Goal: Information Seeking & Learning: Learn about a topic

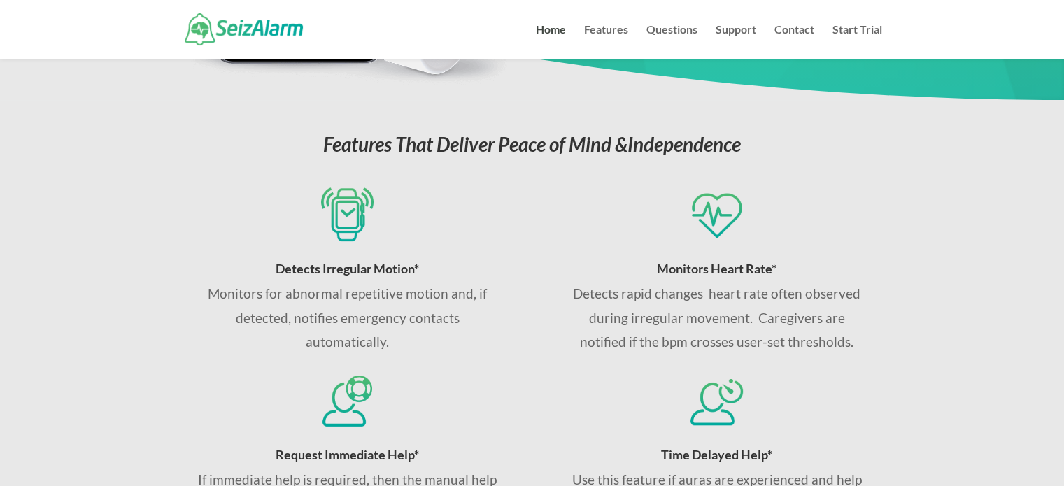
scroll to position [490, 0]
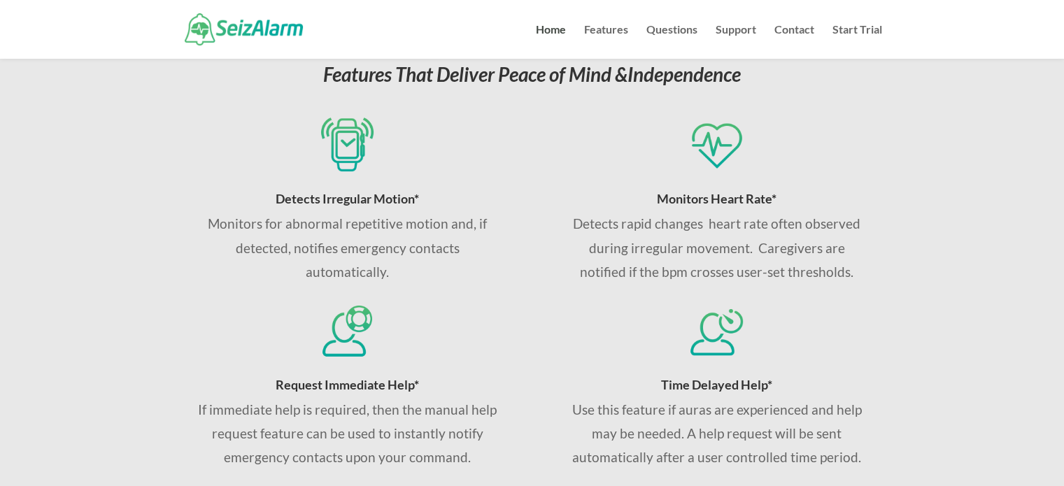
click at [331, 260] on p "Monitors for abnormal repetitive motion and, if detected, notifies emergency co…" at bounding box center [347, 248] width 300 height 72
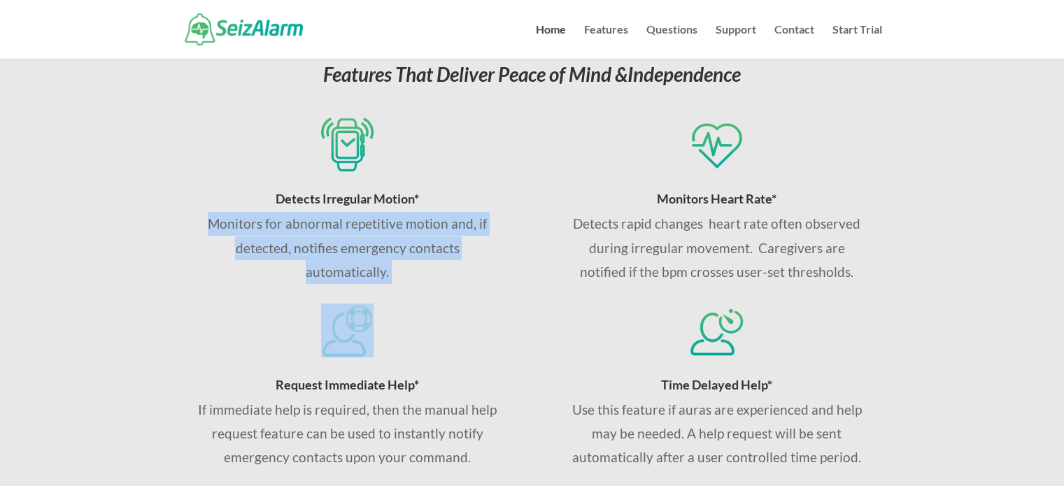
click at [331, 260] on p "Monitors for abnormal repetitive motion and, if detected, notifies emergency co…" at bounding box center [347, 248] width 300 height 72
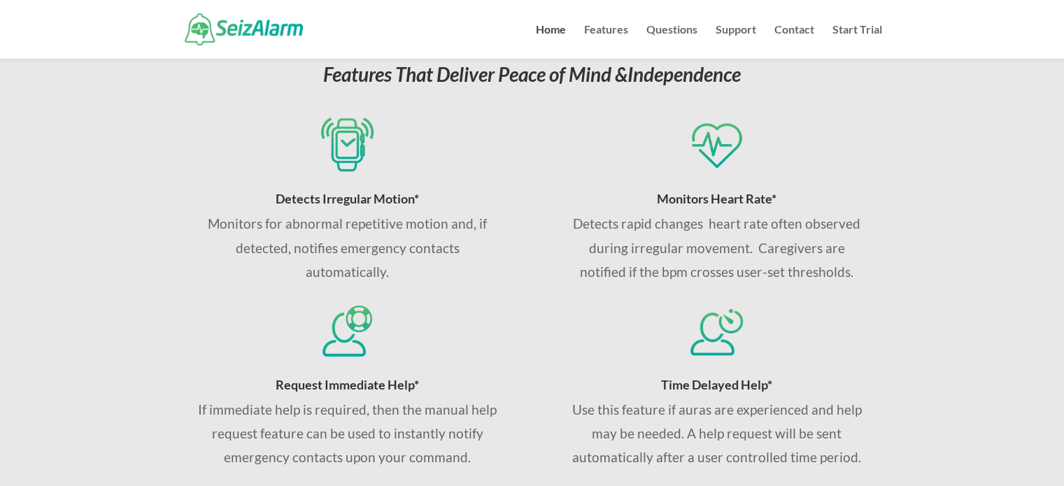
click at [663, 252] on p "Detects rapid changes heart rate often observed during irregular movement. Care…" at bounding box center [717, 248] width 300 height 72
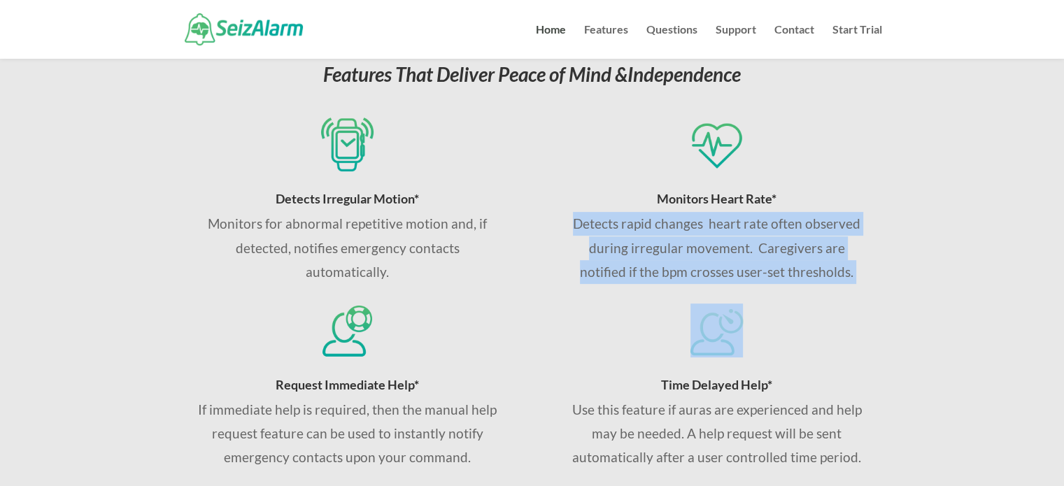
click at [663, 252] on p "Detects rapid changes heart rate often observed during irregular movement. Care…" at bounding box center [717, 248] width 300 height 72
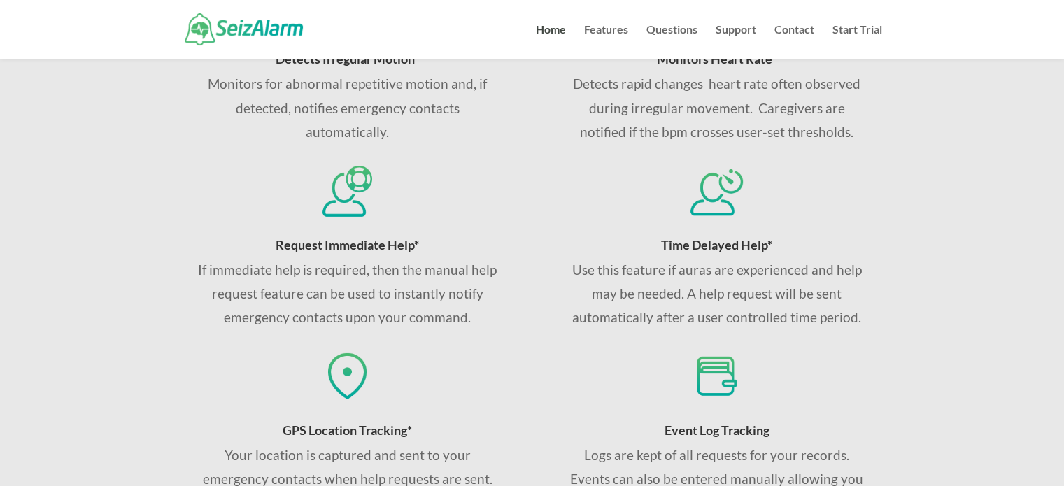
scroll to position [1050, 0]
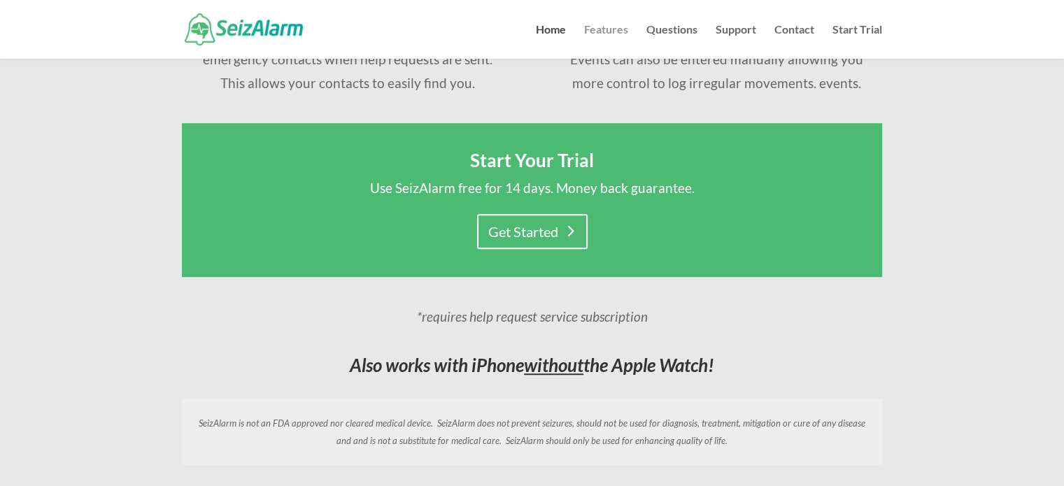
click at [614, 36] on link "Features" at bounding box center [606, 41] width 44 height 34
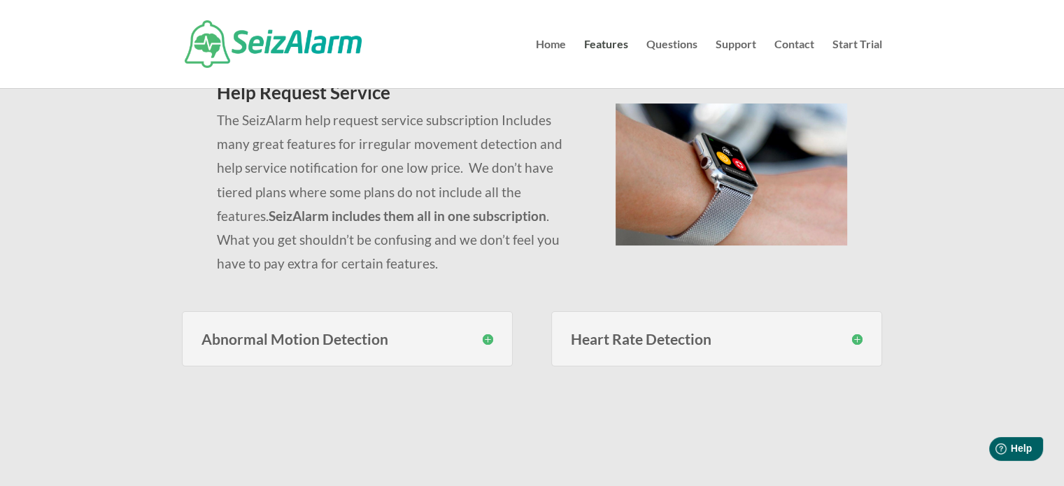
scroll to position [140, 0]
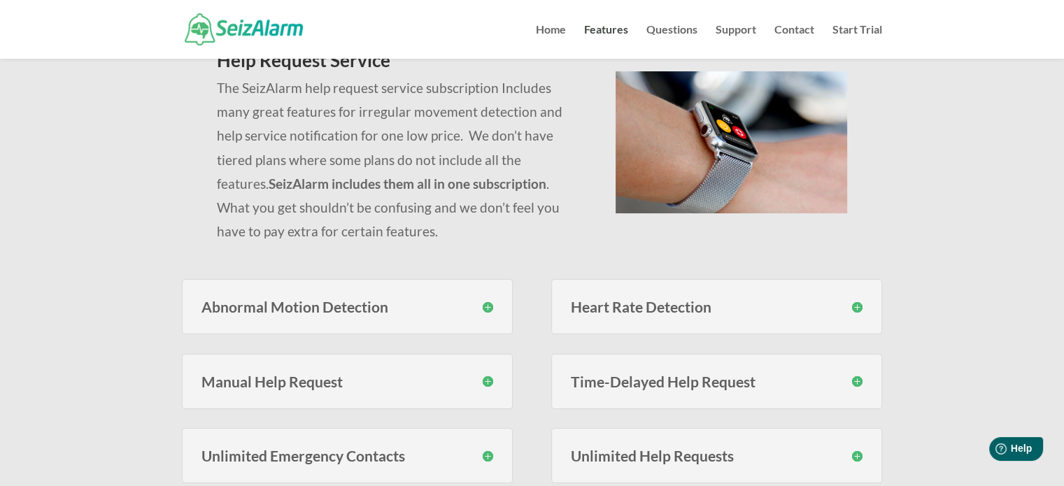
click at [321, 156] on p "The SeizAlarm help request service subscription Includes many great features fo…" at bounding box center [399, 159] width 365 height 167
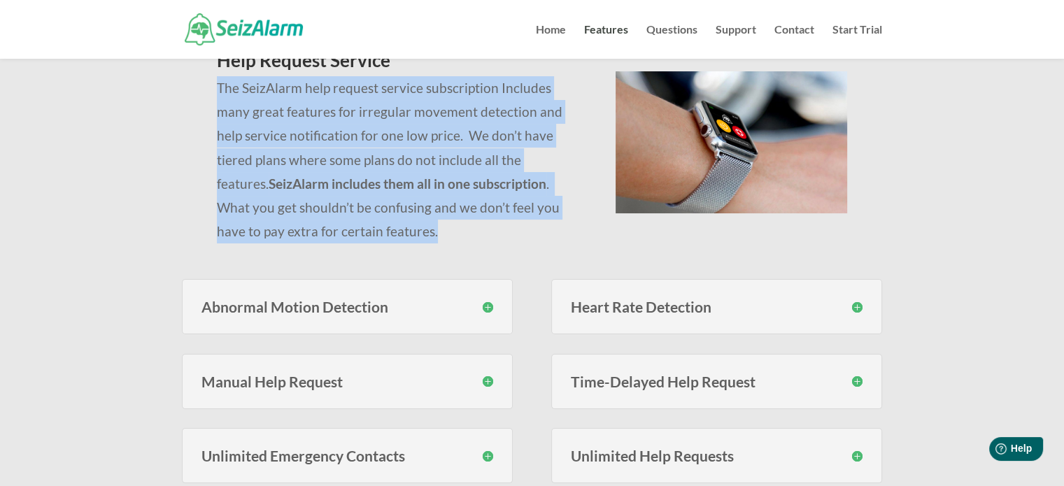
click at [321, 156] on p "The SeizAlarm help request service subscription Includes many great features fo…" at bounding box center [399, 159] width 365 height 167
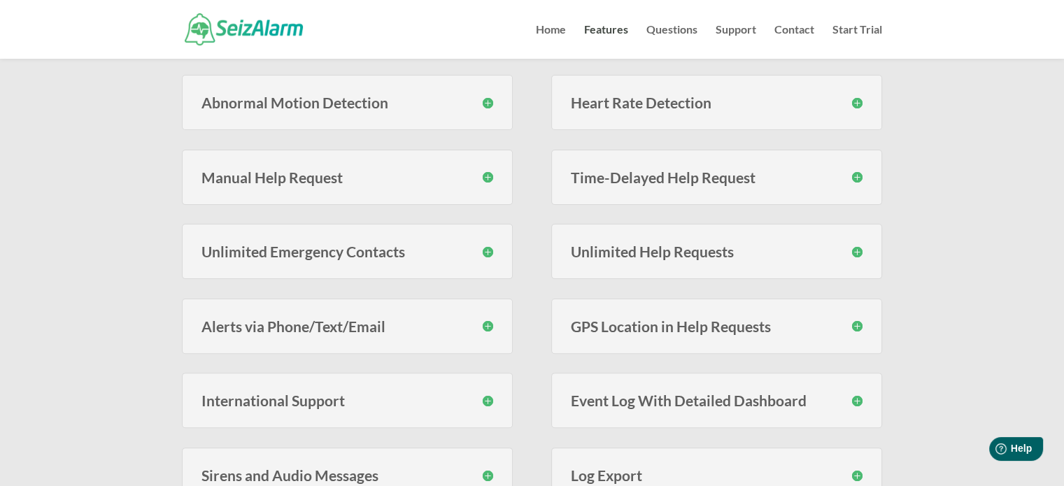
scroll to position [350, 0]
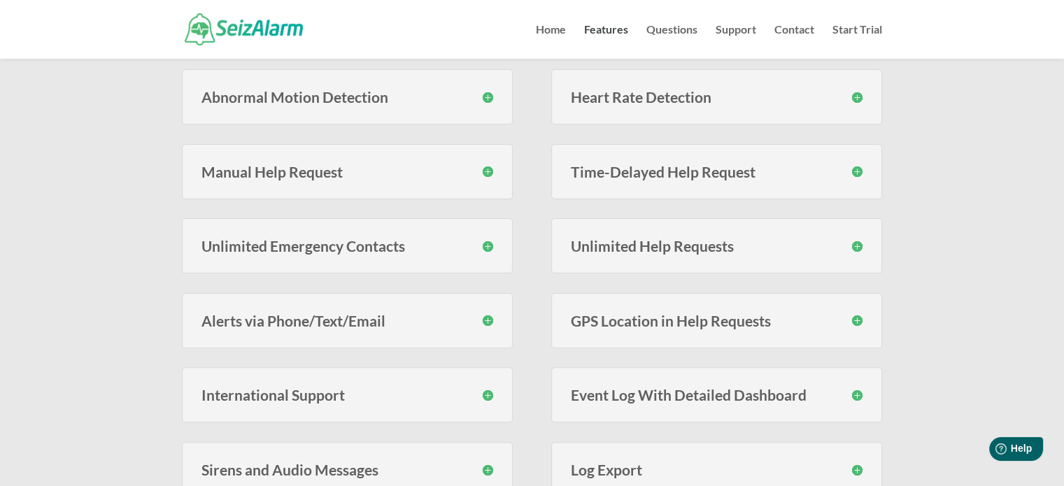
click at [397, 103] on h3 "Abnormal Motion Detection" at bounding box center [348, 97] width 292 height 15
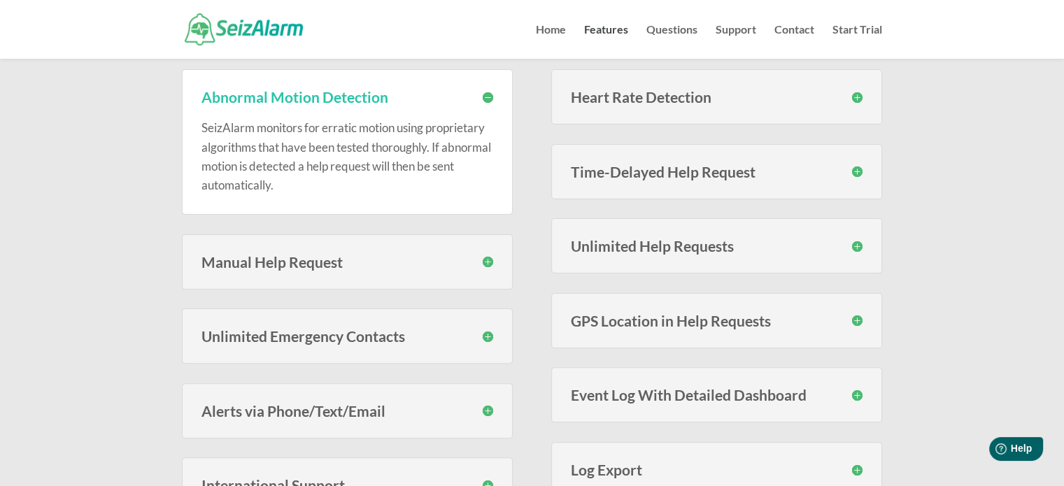
click at [397, 103] on h3 "Abnormal Motion Detection" at bounding box center [348, 97] width 292 height 15
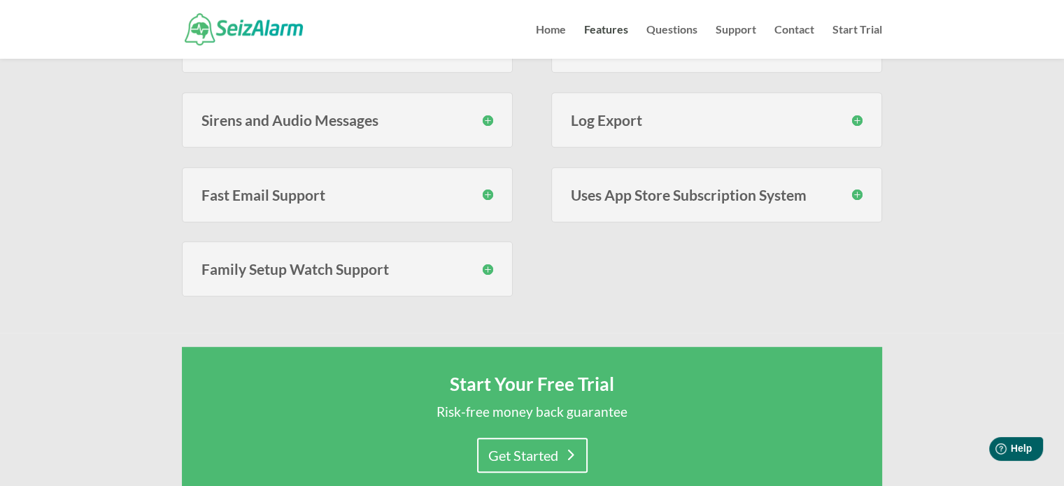
scroll to position [630, 0]
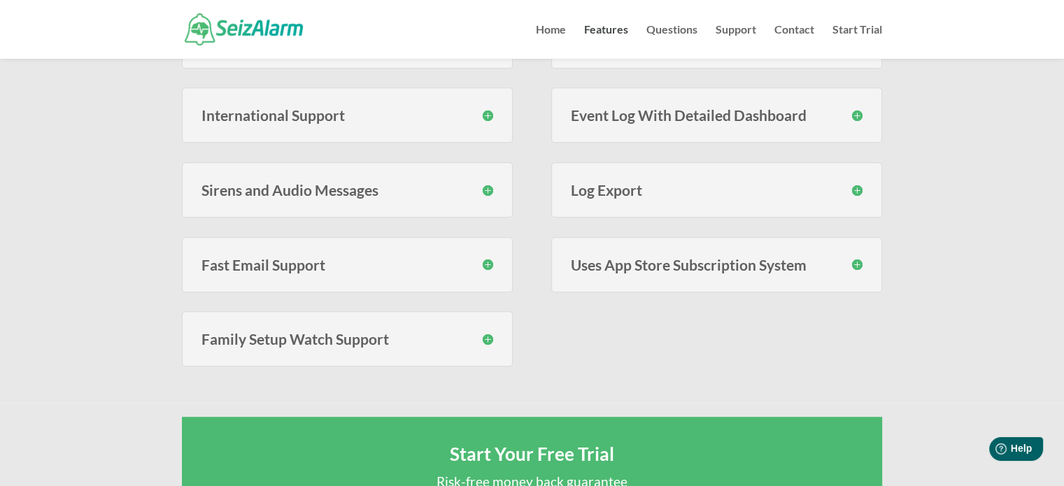
click at [327, 193] on h3 "Sirens and Audio Messages" at bounding box center [348, 190] width 292 height 15
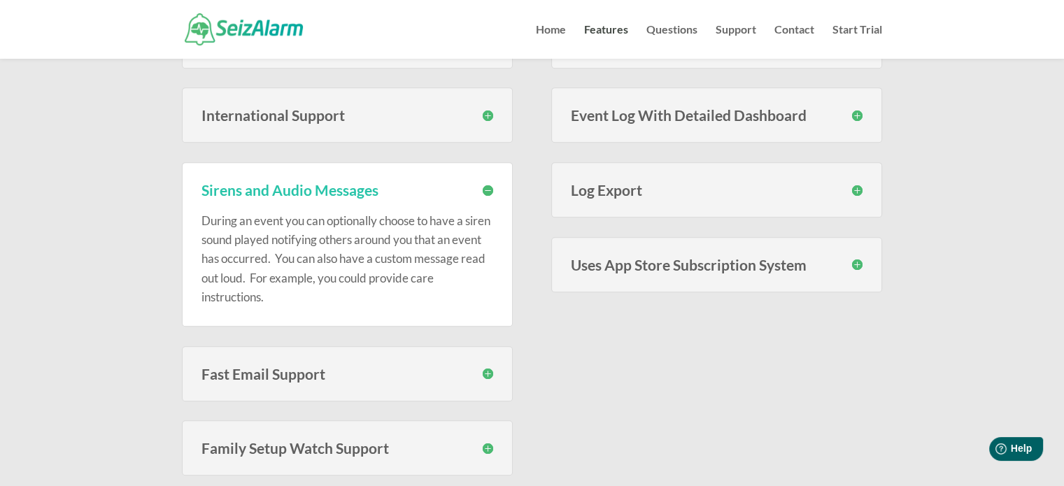
click at [297, 132] on div "International Support SeizAlarm can call and send text messages to phones in al…" at bounding box center [347, 114] width 331 height 55
click at [300, 125] on div "International Support SeizAlarm can call and send text messages to phones in al…" at bounding box center [347, 114] width 331 height 55
click at [305, 118] on h3 "International Support" at bounding box center [348, 115] width 292 height 15
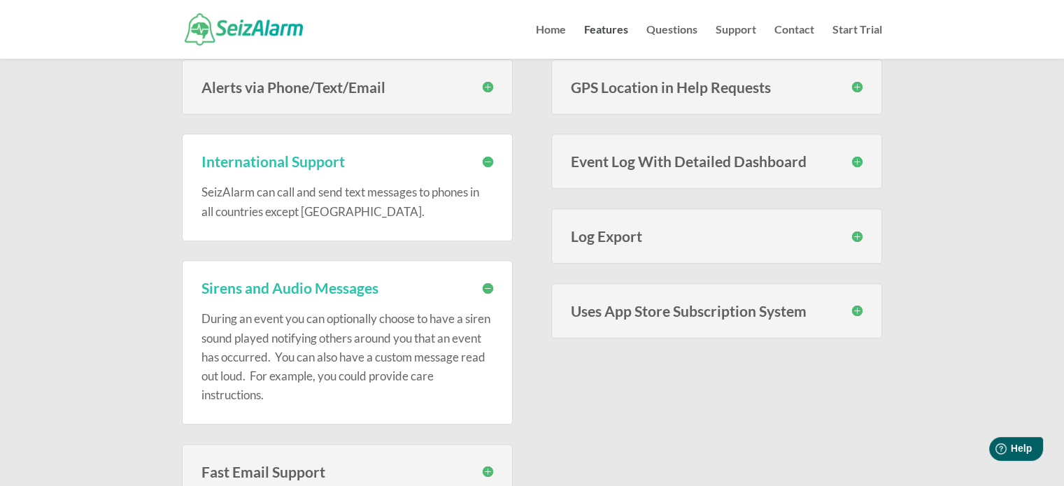
scroll to position [560, 0]
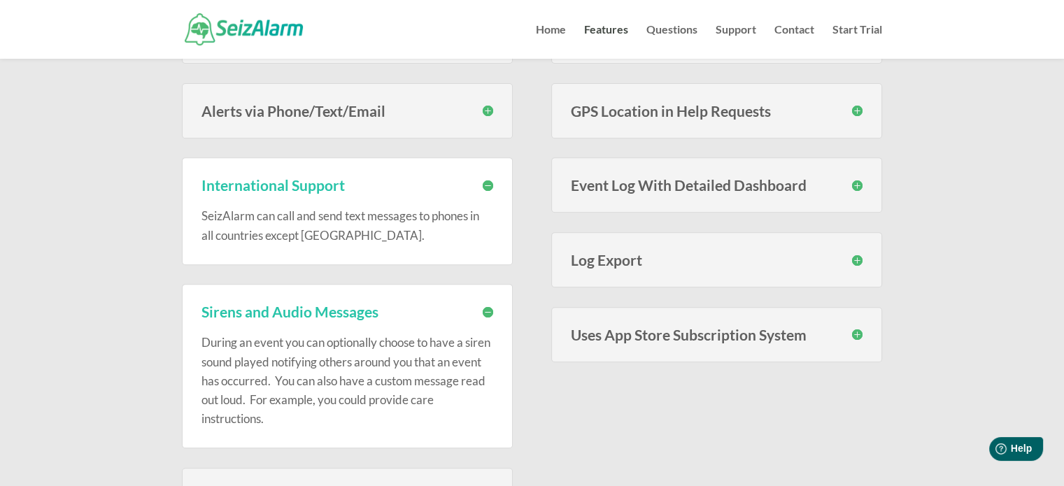
click at [332, 108] on h3 "Alerts via Phone/Text/Email" at bounding box center [348, 111] width 292 height 15
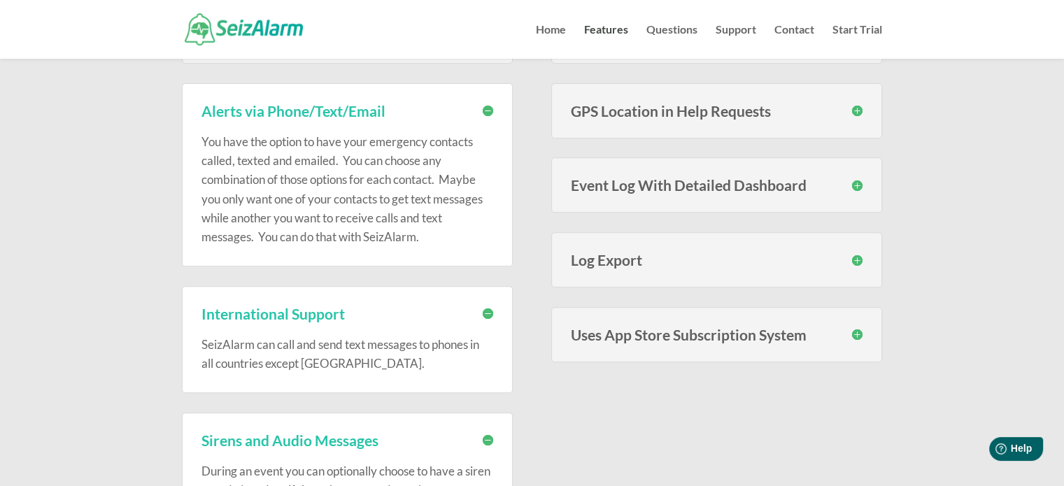
scroll to position [490, 0]
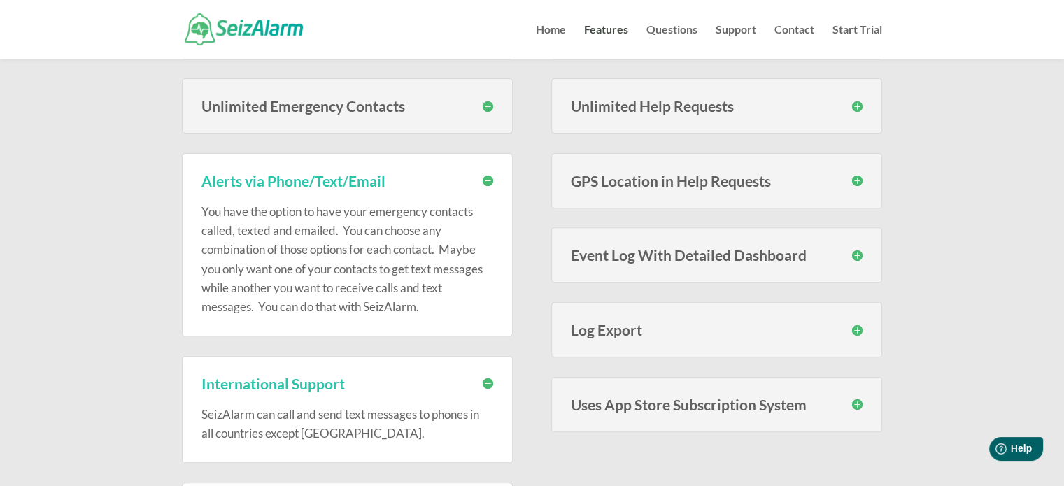
click at [269, 106] on h3 "Unlimited Emergency Contacts" at bounding box center [348, 106] width 292 height 15
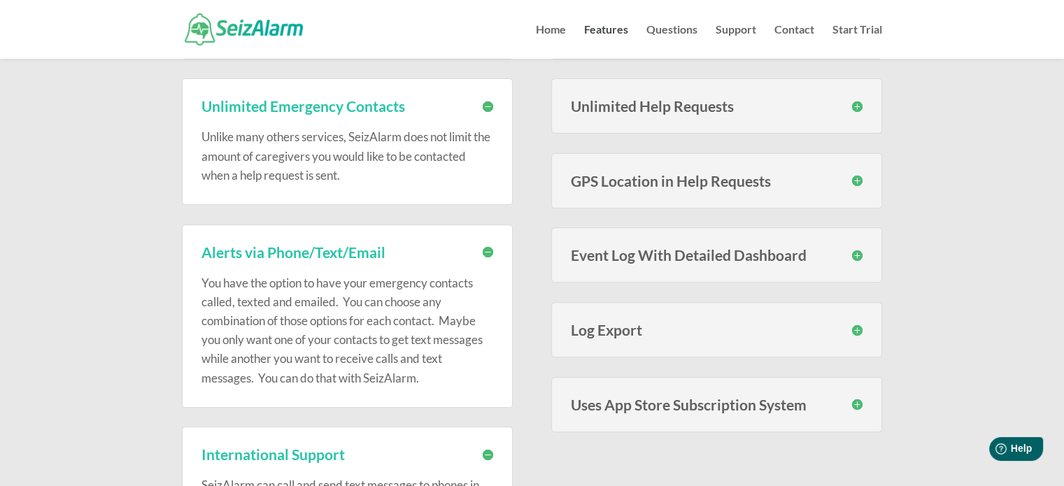
click at [257, 155] on p "Unlike many others services, SeizAlarm does not limit the amount of caregivers …" at bounding box center [348, 155] width 292 height 57
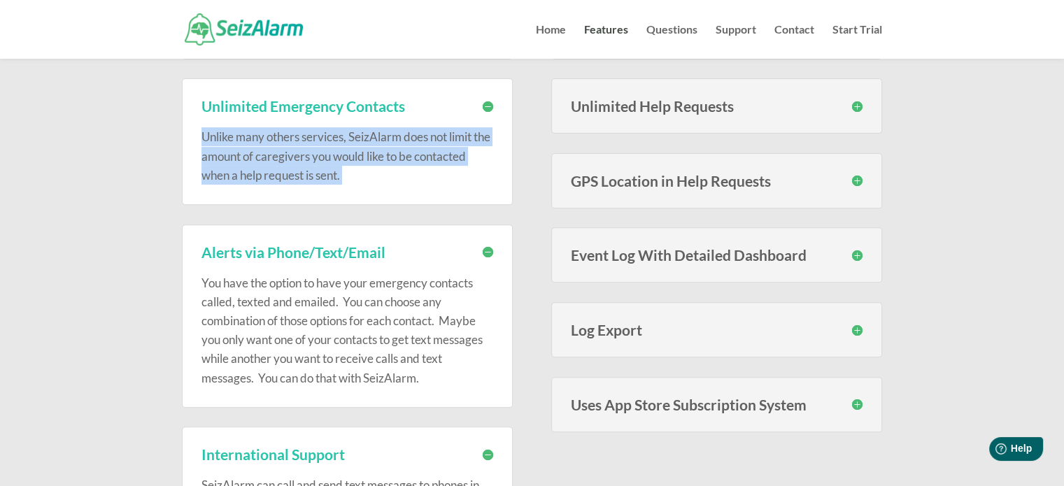
click at [257, 155] on p "Unlike many others services, SeizAlarm does not limit the amount of caregivers …" at bounding box center [348, 155] width 292 height 57
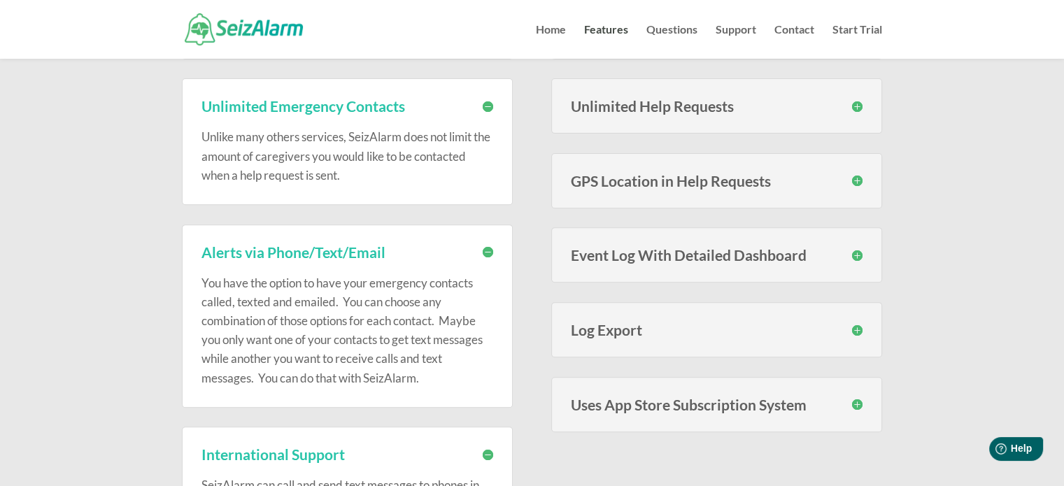
click at [626, 113] on h3 "Unlimited Help Requests" at bounding box center [717, 106] width 292 height 15
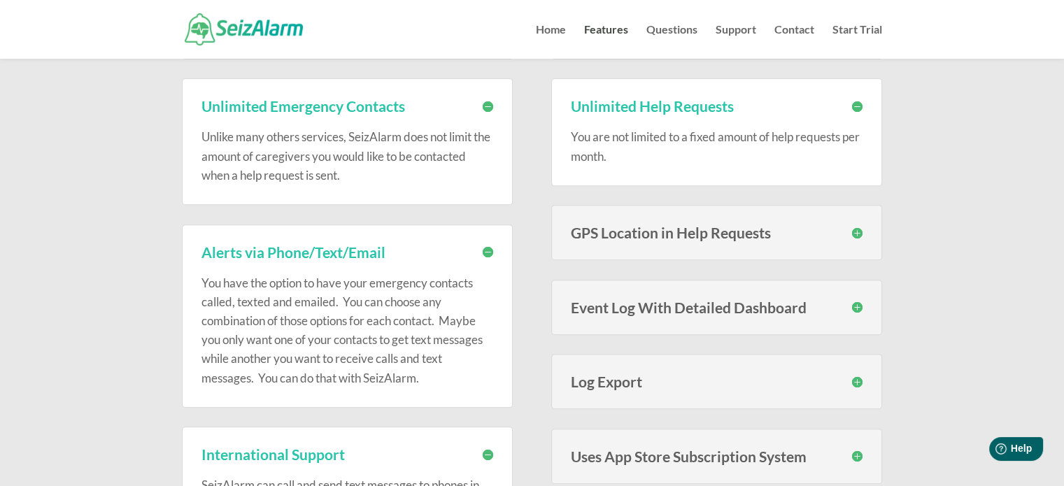
click at [672, 230] on h3 "GPS Location in Help Requests" at bounding box center [717, 232] width 292 height 15
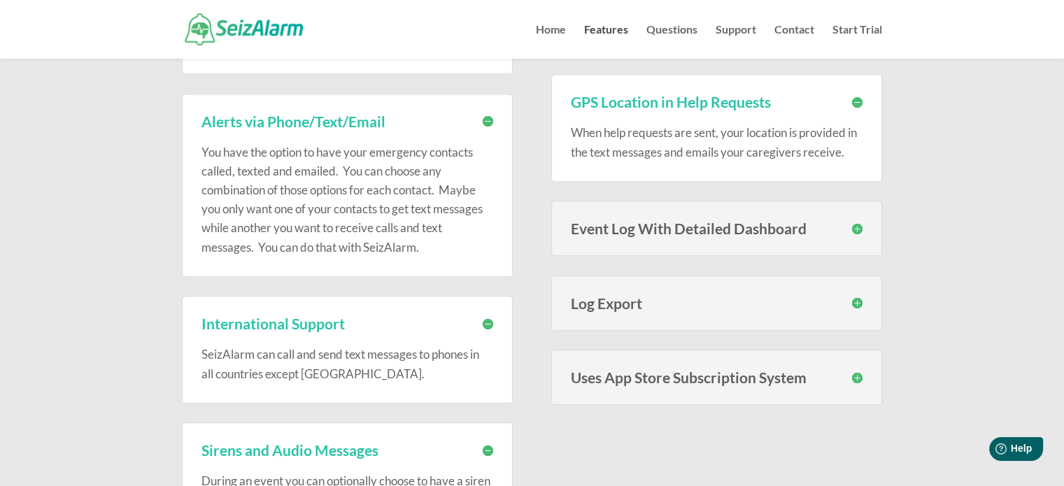
scroll to position [630, 0]
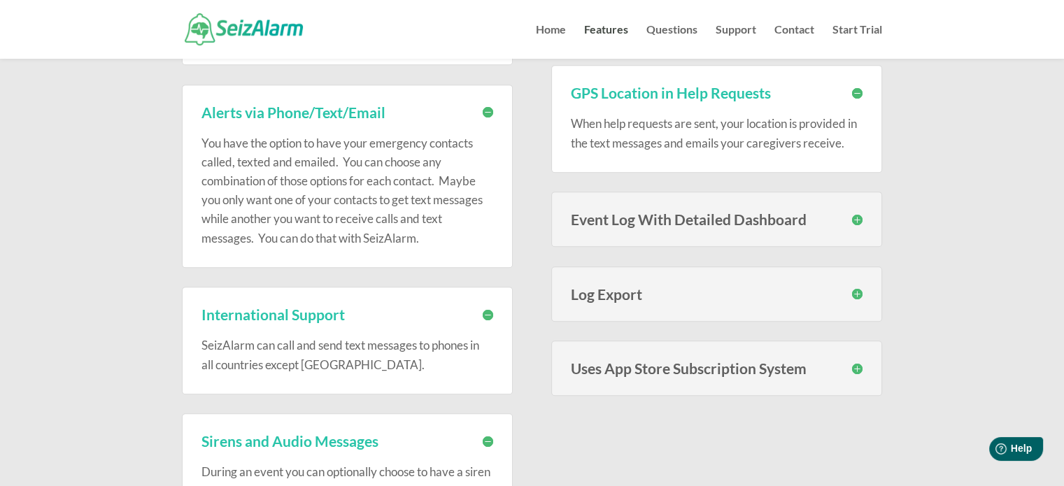
click at [621, 212] on h3 "Event Log With Detailed Dashboard" at bounding box center [717, 219] width 292 height 15
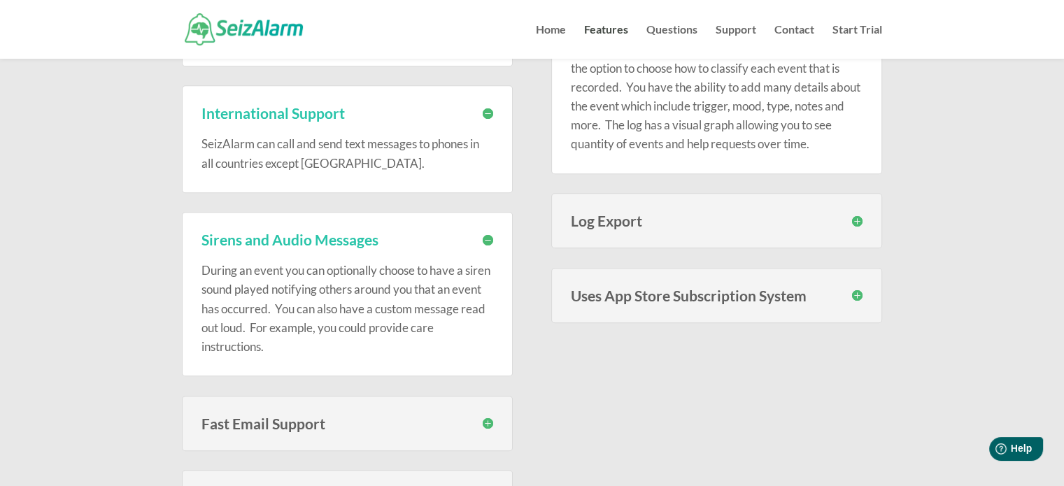
scroll to position [840, 0]
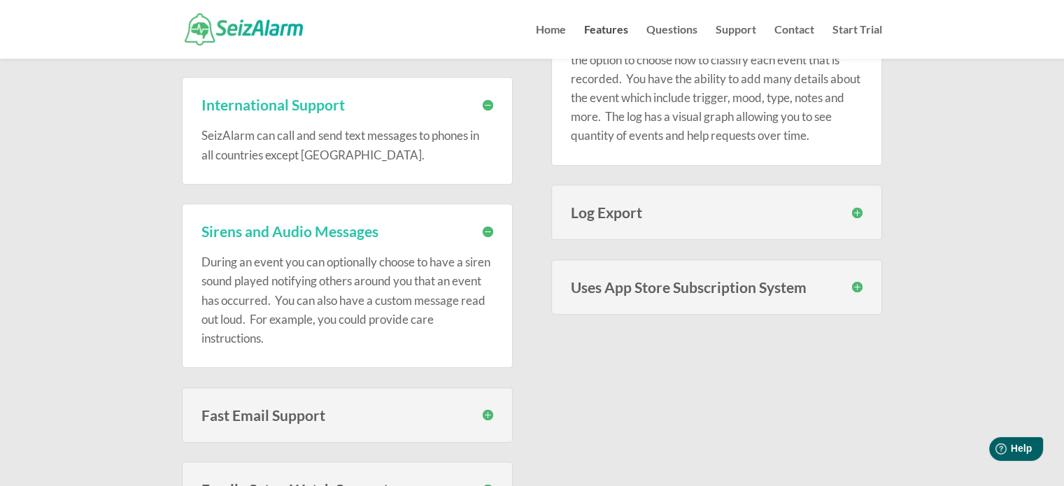
click at [628, 215] on h3 "Log Export" at bounding box center [717, 212] width 292 height 15
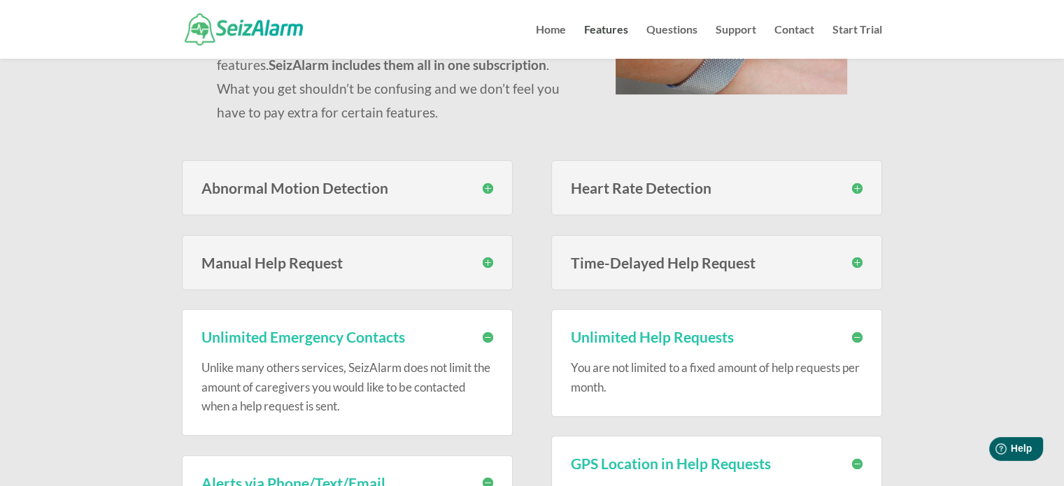
scroll to position [280, 0]
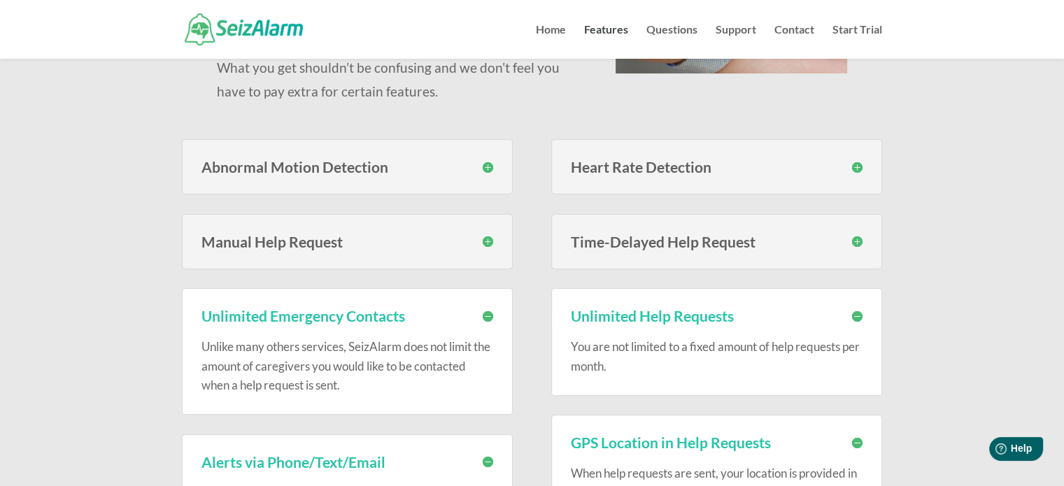
click at [626, 174] on h3 "Heart Rate Detection" at bounding box center [717, 167] width 292 height 15
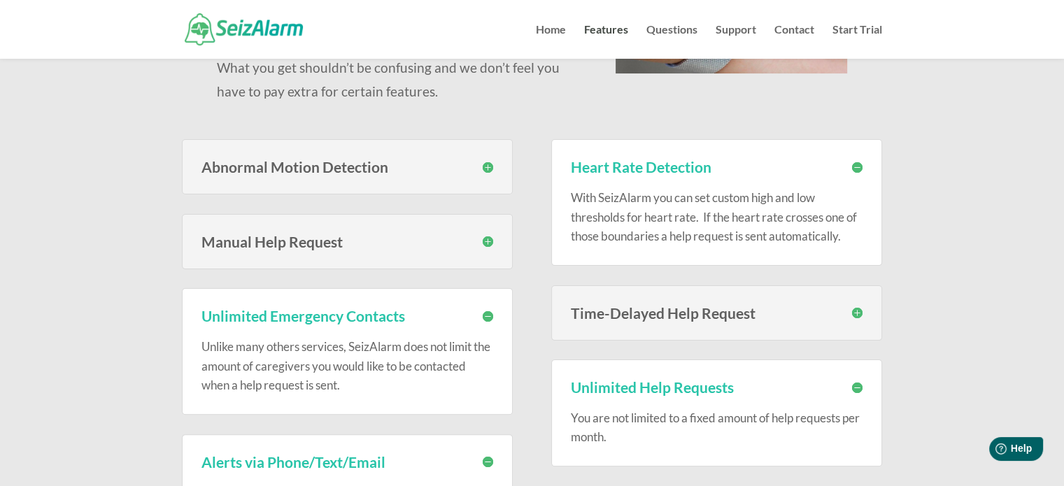
click at [649, 209] on p "With SeizAlarm you can set custom high and low thresholds for heart rate. If th…" at bounding box center [717, 216] width 292 height 57
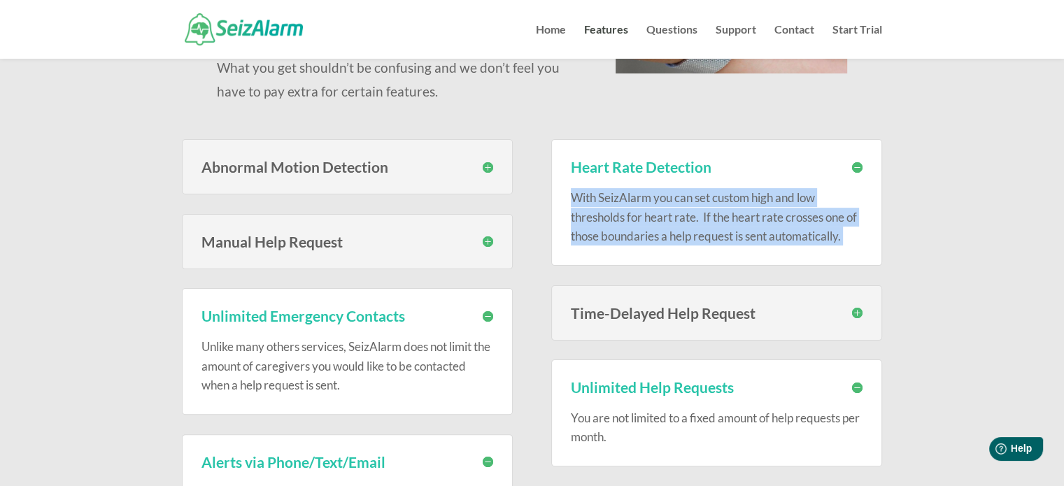
click at [649, 209] on p "With SeizAlarm you can set custom high and low thresholds for heart rate. If th…" at bounding box center [717, 216] width 292 height 57
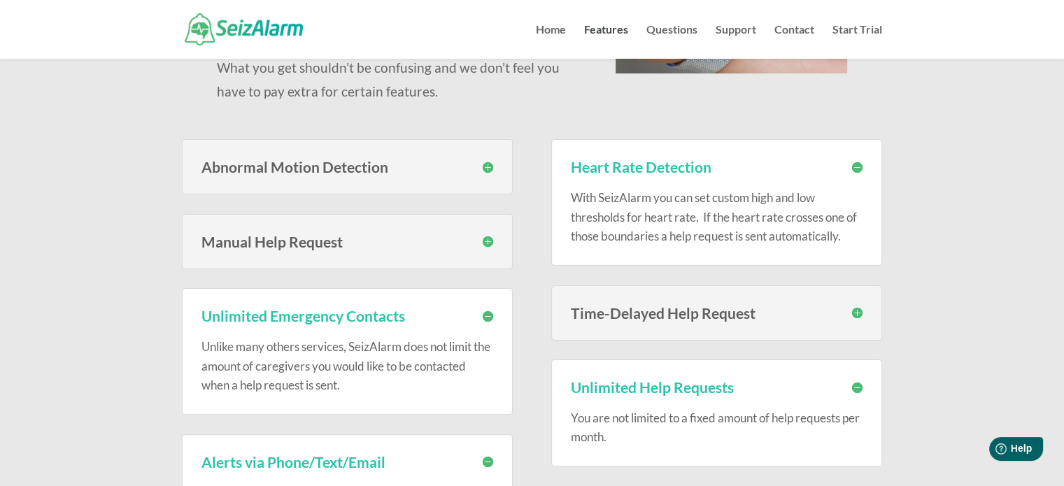
click at [638, 306] on h3 "Time-Delayed Help Request" at bounding box center [717, 313] width 292 height 15
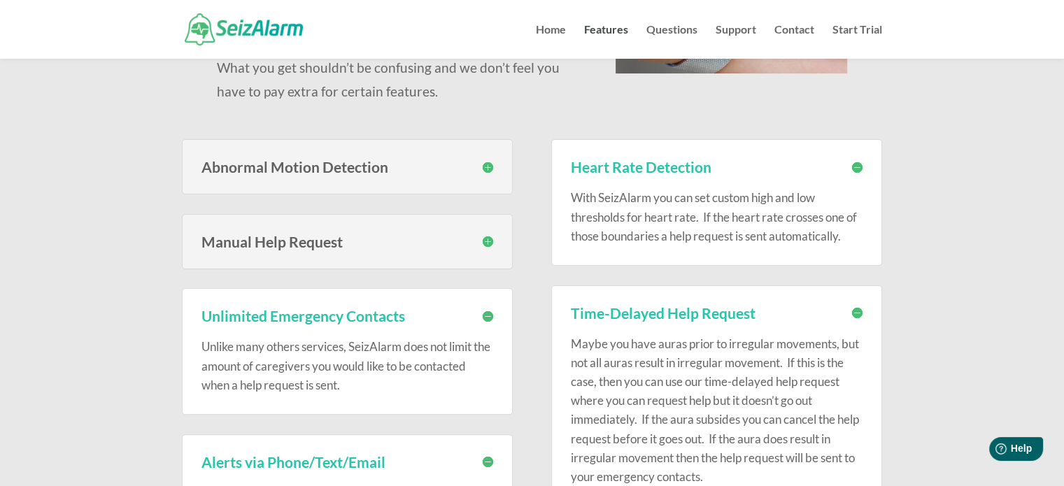
scroll to position [420, 0]
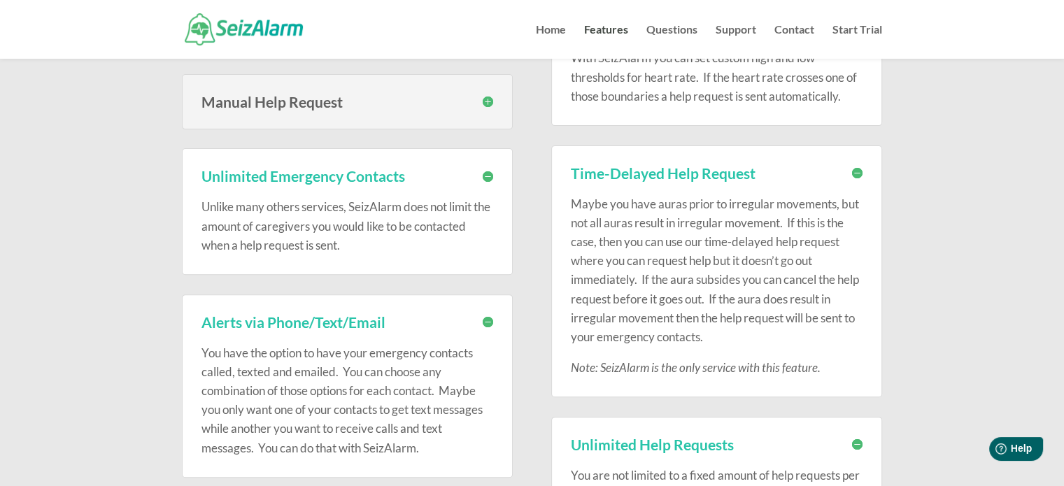
click at [589, 212] on p "Maybe you have auras prior to irregular movements, but not all auras result in …" at bounding box center [717, 277] width 292 height 164
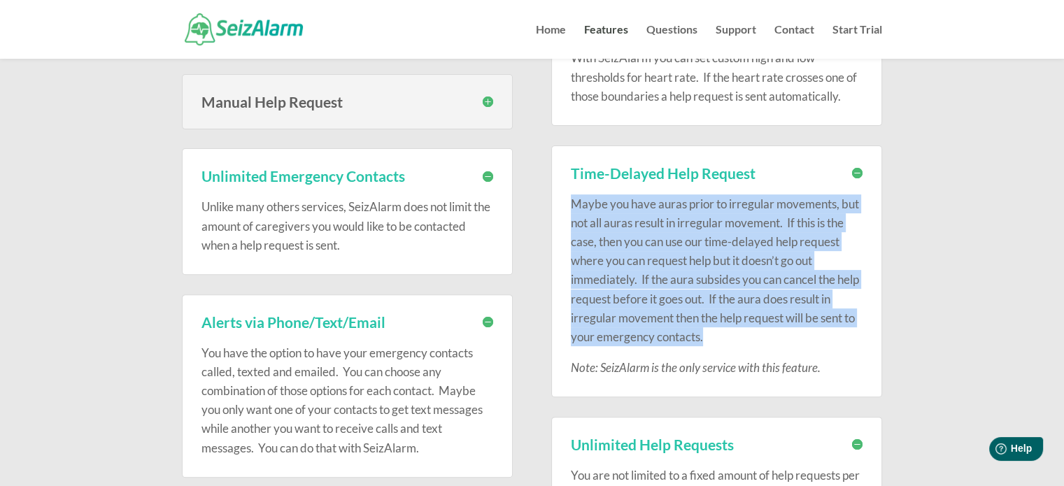
click at [589, 212] on p "Maybe you have auras prior to irregular movements, but not all auras result in …" at bounding box center [717, 277] width 292 height 164
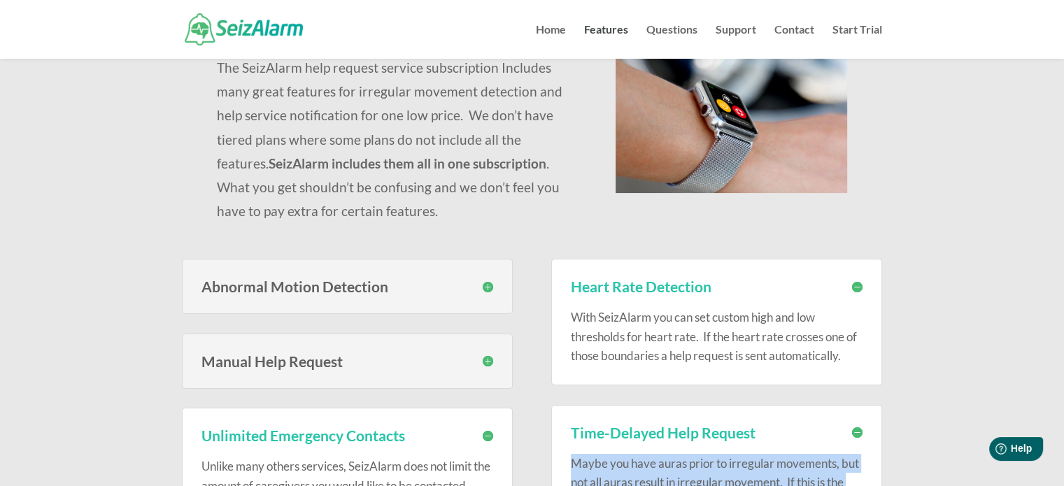
scroll to position [350, 0]
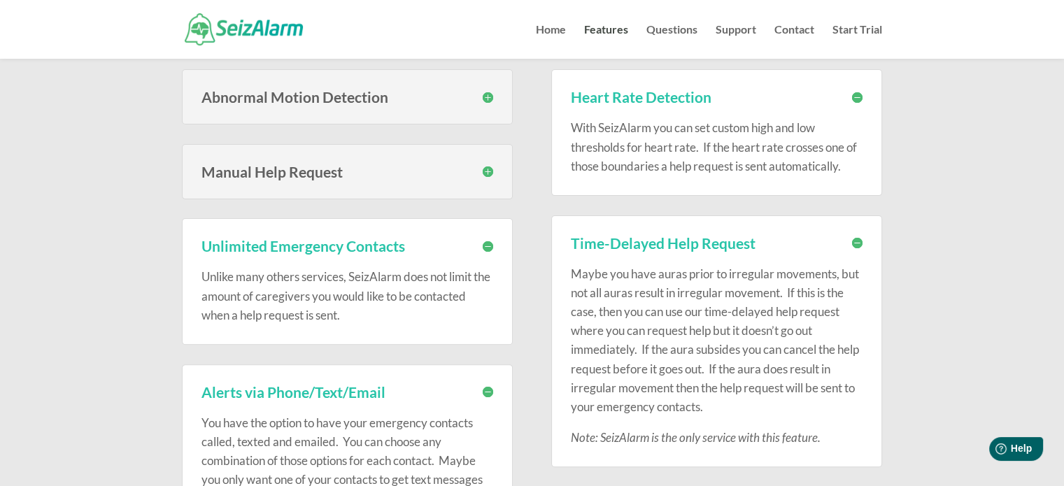
click at [339, 279] on p "Unlike many others services, SeizAlarm does not limit the amount of caregivers …" at bounding box center [348, 295] width 292 height 57
click at [367, 254] on div "Unlike many others services, SeizAlarm does not limit the amount of caregivers …" at bounding box center [348, 288] width 292 height 71
click at [367, 251] on h3 "Unlimited Emergency Contacts" at bounding box center [348, 246] width 292 height 15
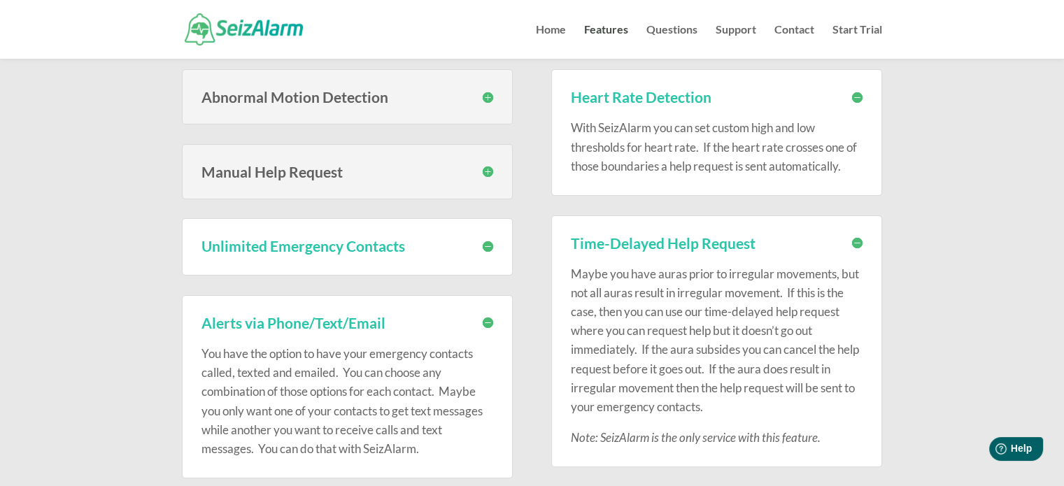
click at [493, 241] on h3 "Unlimited Emergency Contacts" at bounding box center [348, 246] width 292 height 15
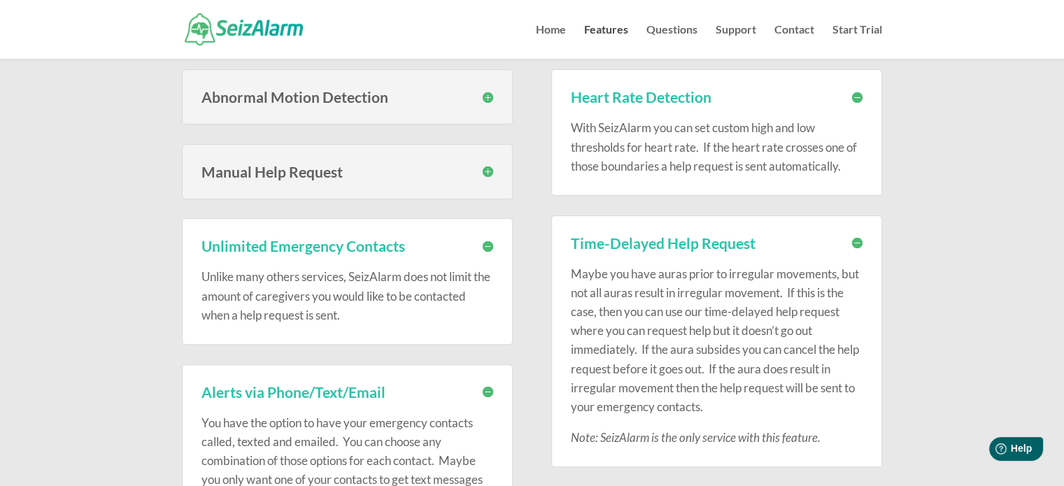
click at [490, 169] on h3 "Manual Help Request" at bounding box center [348, 171] width 292 height 15
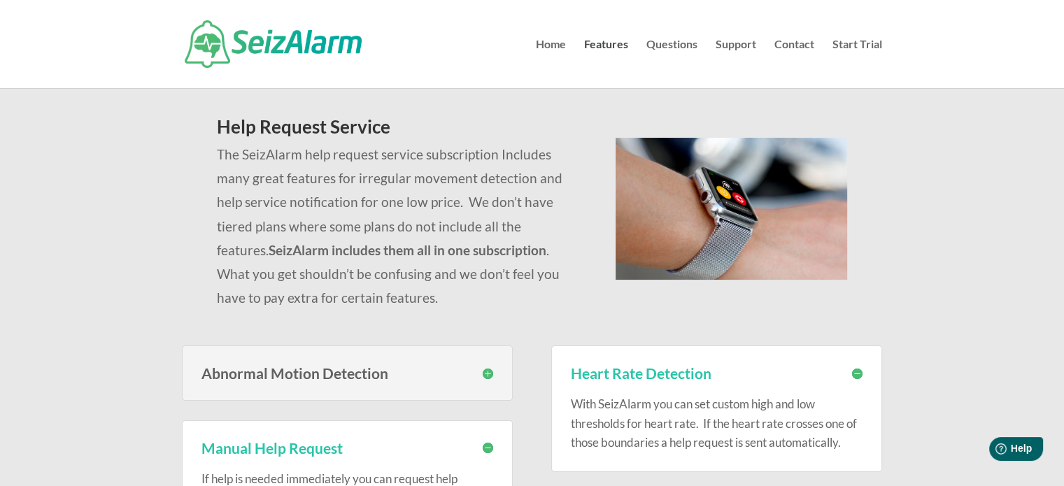
scroll to position [0, 0]
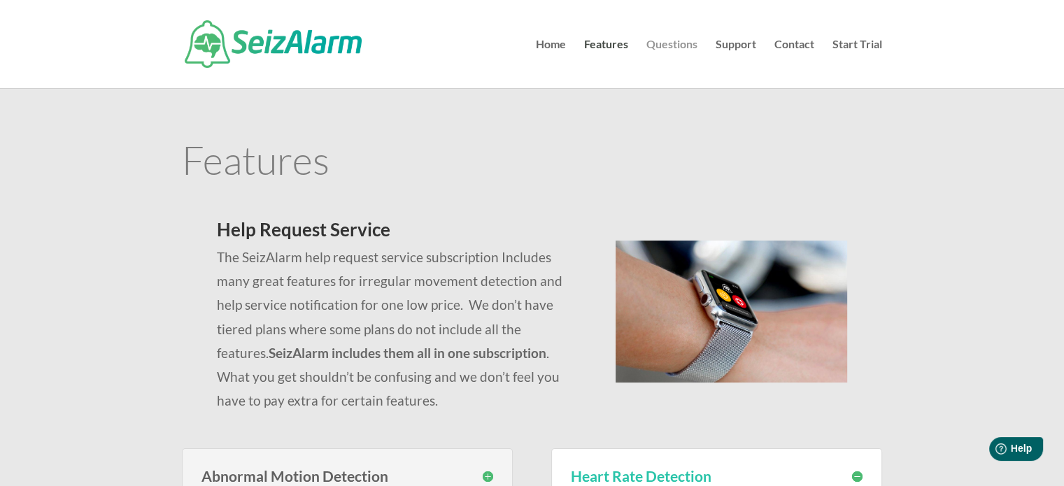
click at [666, 39] on link "Questions" at bounding box center [672, 63] width 51 height 49
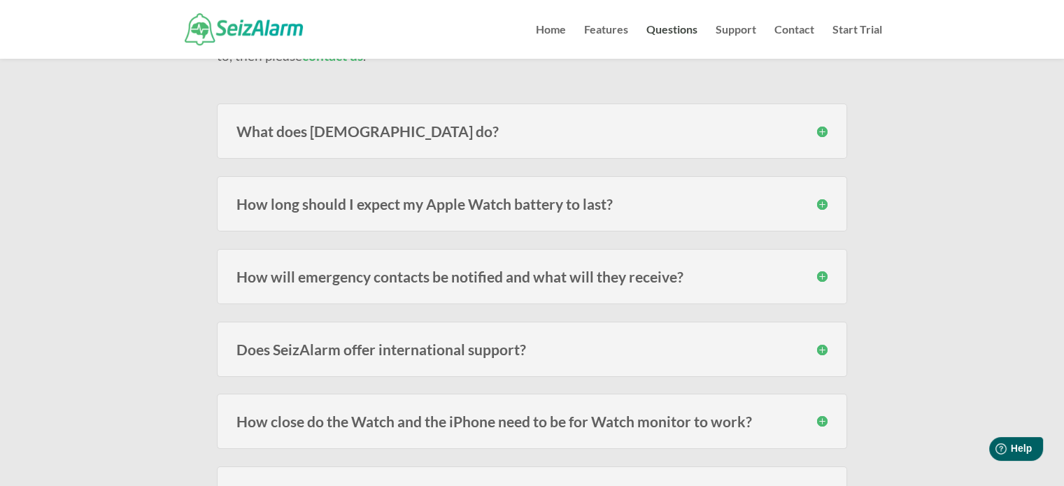
scroll to position [210, 0]
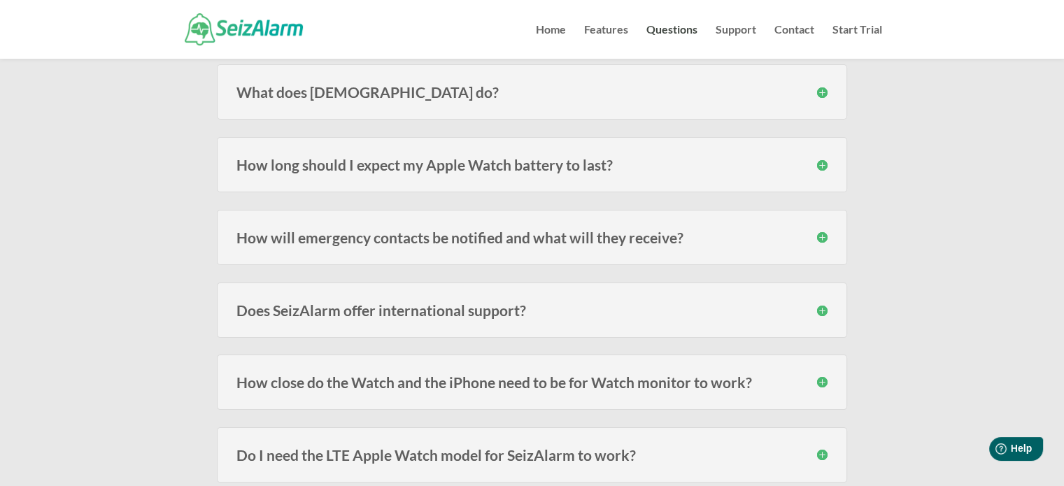
click at [504, 157] on h3 "How long should I expect my Apple Watch battery to last?" at bounding box center [532, 164] width 591 height 15
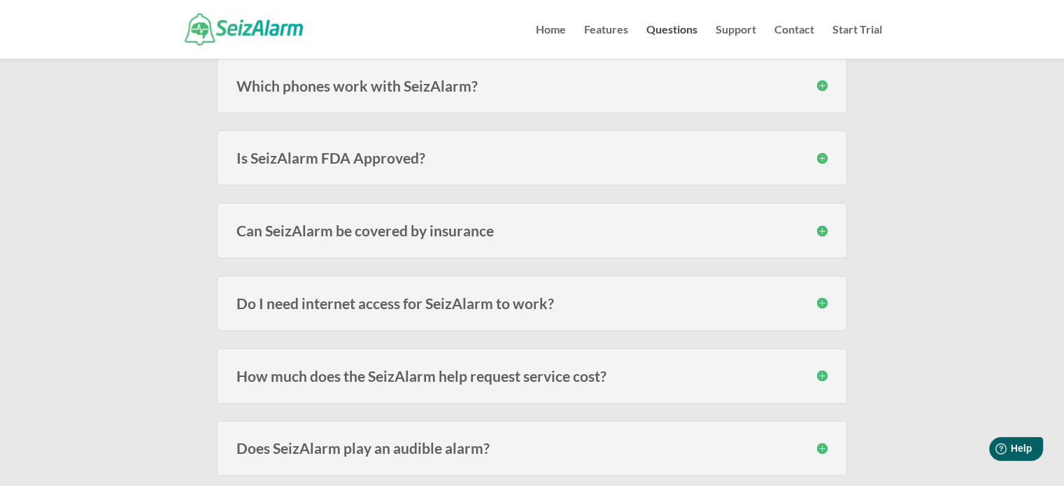
scroll to position [1540, 0]
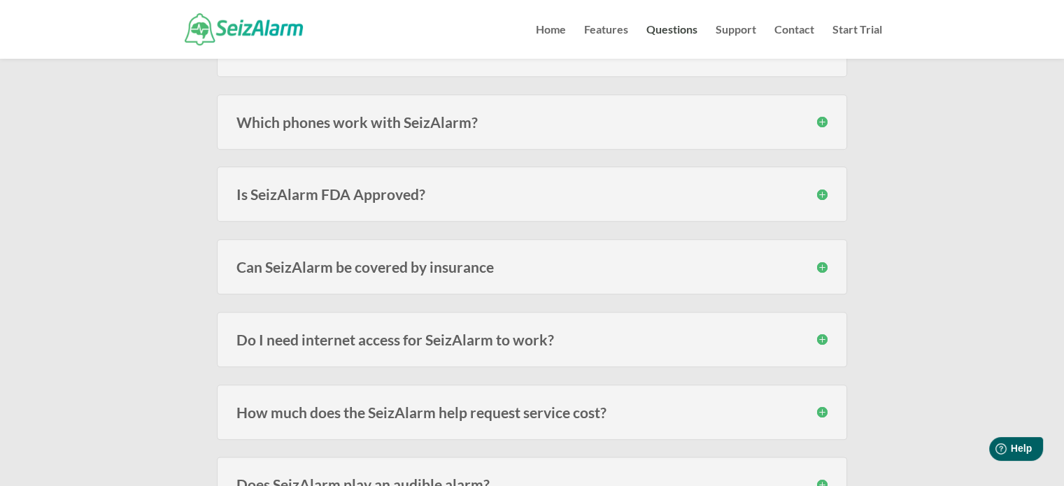
click at [425, 200] on div "Is SeizAlarm FDA Approved? SeizAlarm is not an FDA approved, certified or regis…" at bounding box center [532, 194] width 631 height 55
click at [414, 187] on h3 "Is SeizAlarm FDA Approved?" at bounding box center [532, 194] width 591 height 15
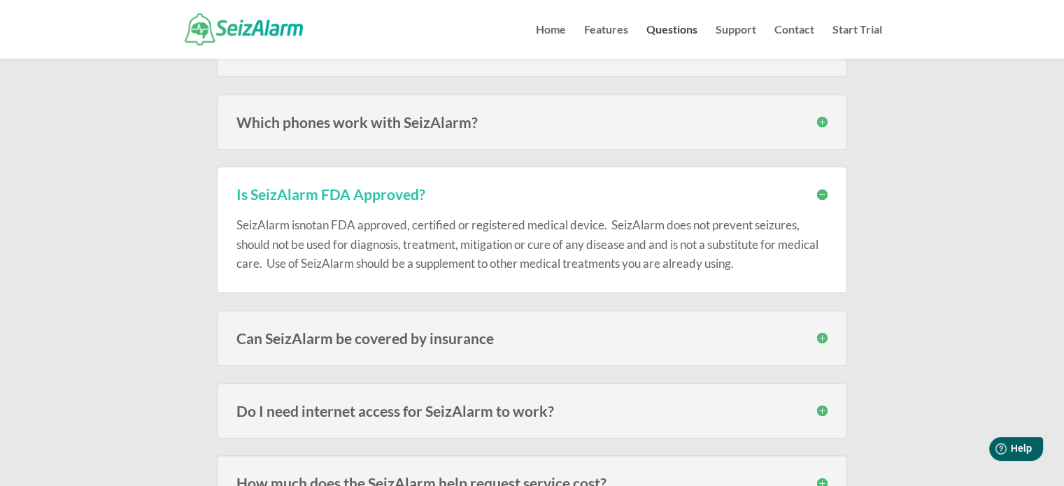
click at [417, 231] on p "SeizAlarm is not an FDA approved, certified or registered medical device. SeizA…" at bounding box center [532, 244] width 591 height 57
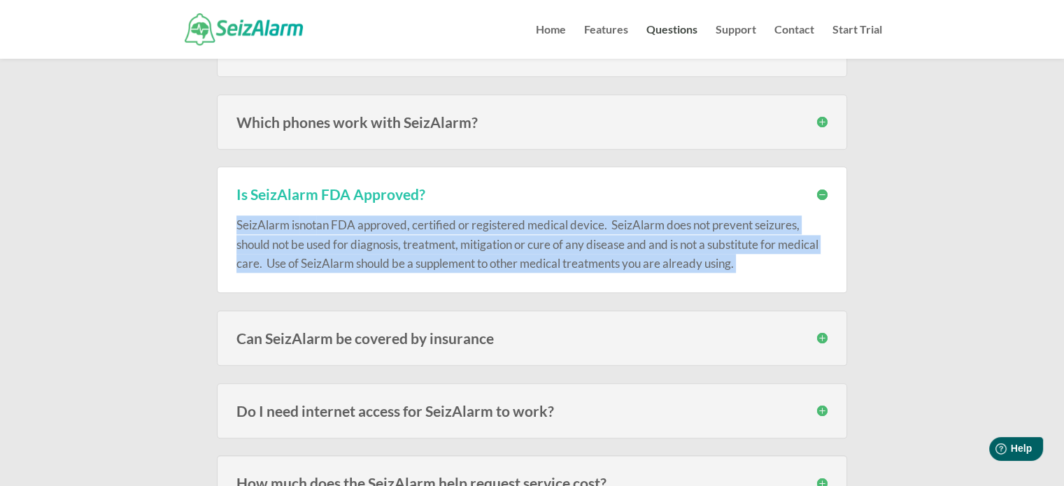
click at [417, 231] on p "SeizAlarm is not an FDA approved, certified or registered medical device. SeizA…" at bounding box center [532, 244] width 591 height 57
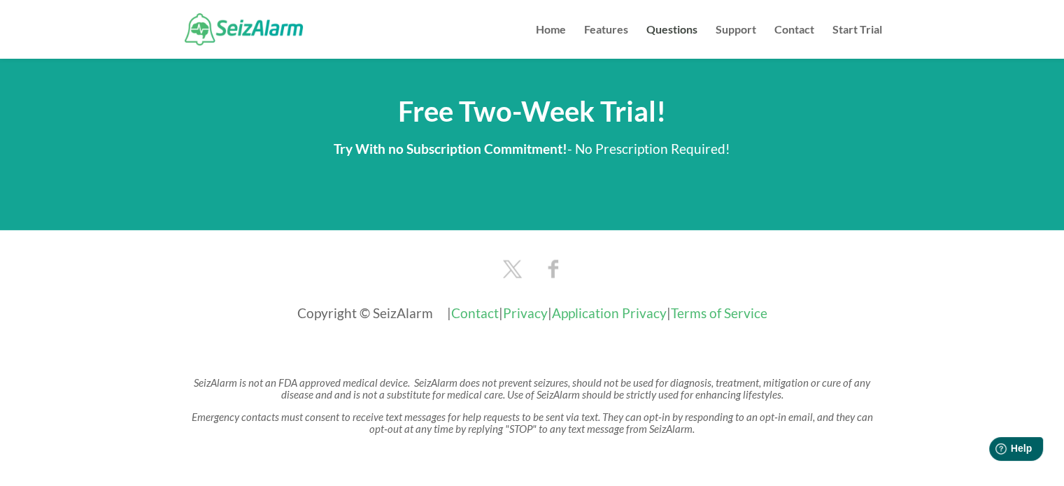
scroll to position [2473, 0]
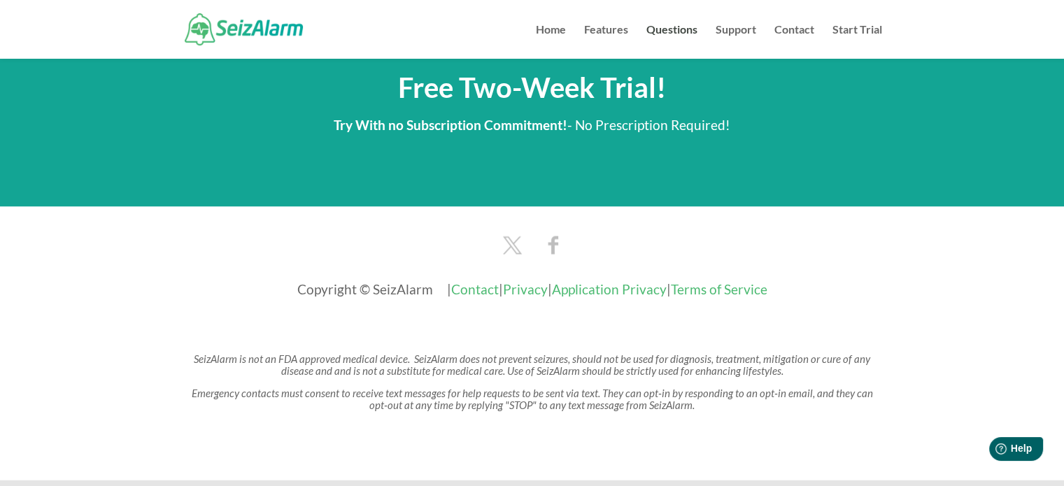
click at [456, 281] on link "Contact" at bounding box center [475, 289] width 48 height 16
